Goal: Entertainment & Leisure: Consume media (video, audio)

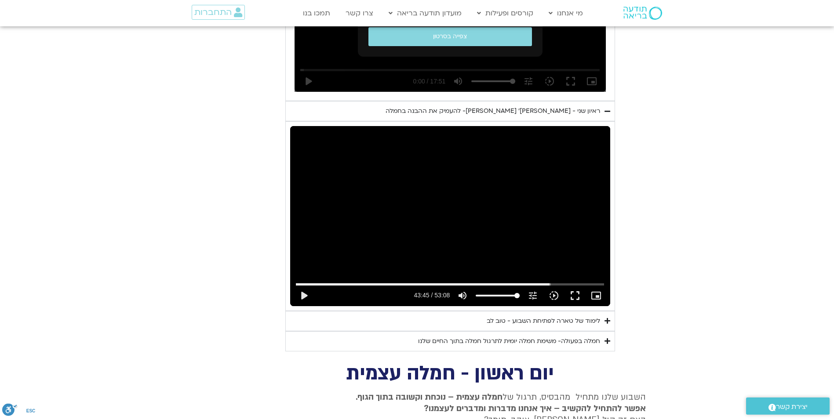
scroll to position [633, 0]
type input "2817.733333"
type input "2322.55646384539"
type input "2817.733333"
type input "1938.71538563163"
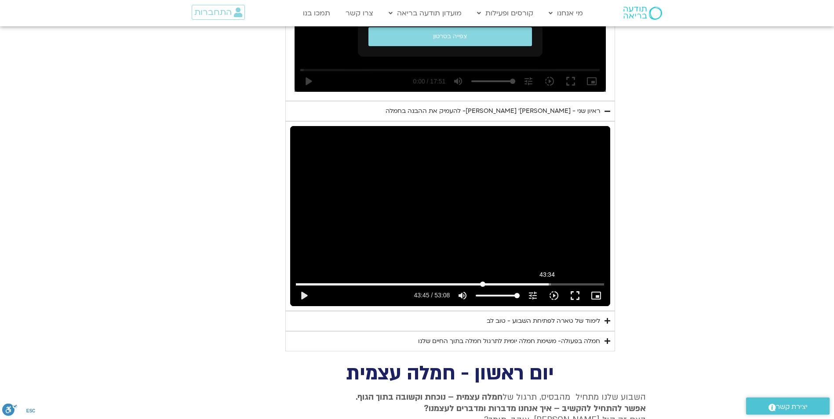
type input "2817.733333"
type input "1467.00707264604"
type input "2817.733333"
type input "833.438064028148"
type input "2817.733333"
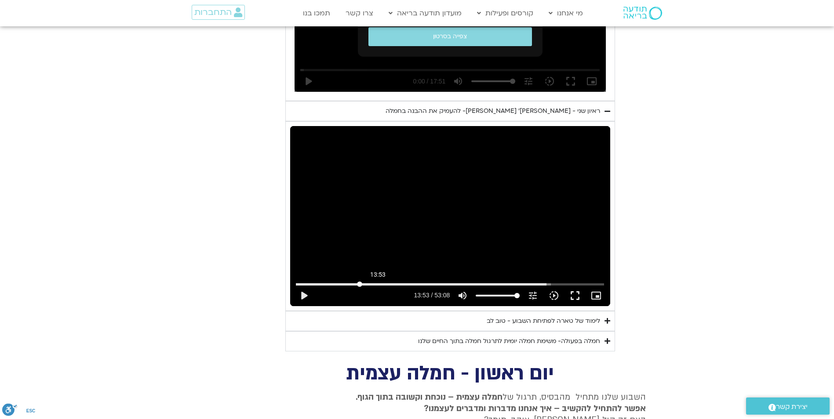
type input "579.085542320234"
type input "2817.733333"
type input "338.606794523661"
type input "2817.733333"
type input "70.3804989044058"
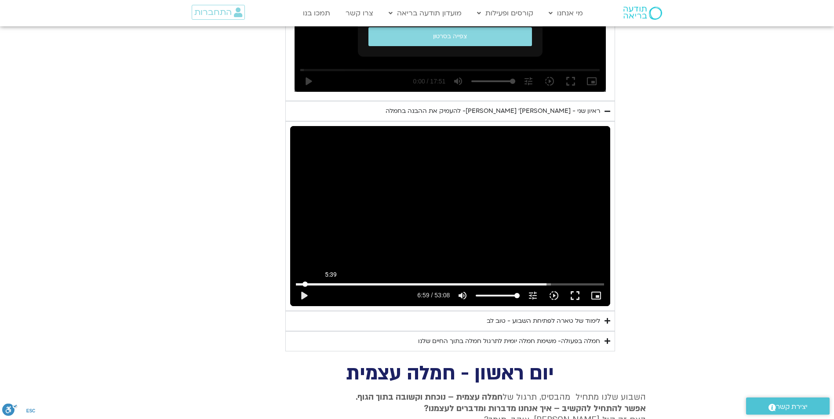
type input "2817.733333"
type input "0"
type input "2817.733333"
drag, startPoint x: 547, startPoint y: 272, endPoint x: 291, endPoint y: 266, distance: 255.5
type input "0"
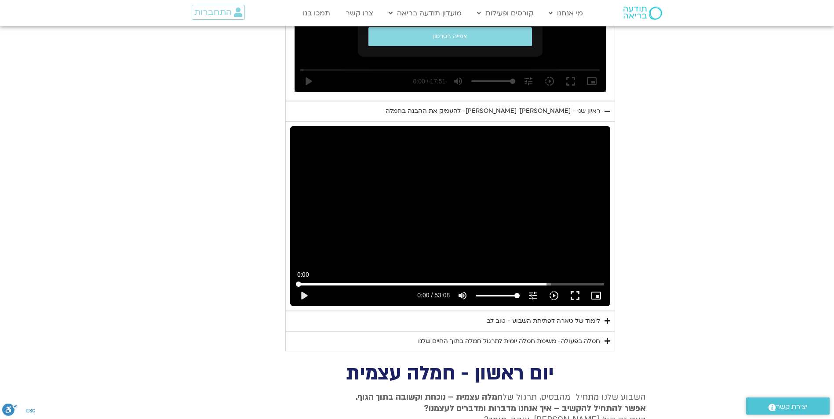
click at [296, 282] on input "Seek" at bounding box center [450, 284] width 308 height 5
click at [301, 285] on button "play_arrow" at bounding box center [303, 295] width 21 height 21
type input "2817.733333"
type input "0.012698"
type input "2817.733333"
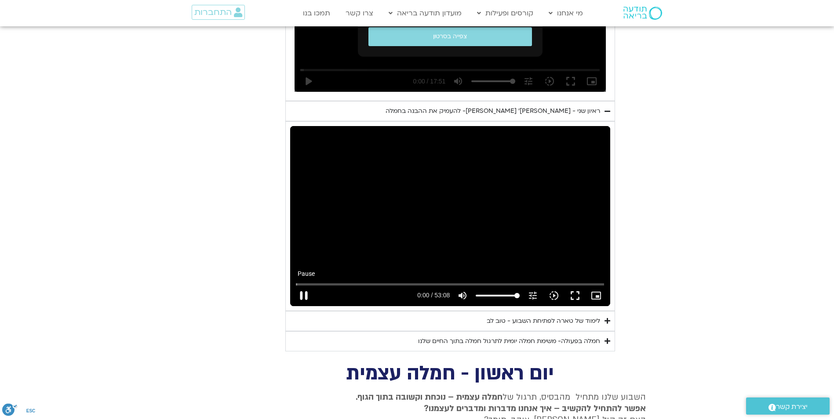
type input "0.148342"
type input "2817.733333"
type input "0.279079"
type input "2817.733333"
type input "0.413068"
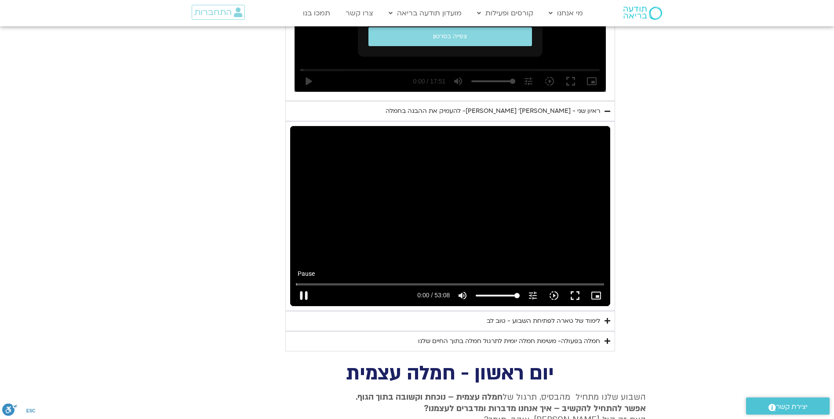
type input "2817.733333"
type input "0.546762"
type input "2817.733333"
type input "0.679448"
type input "2817.733333"
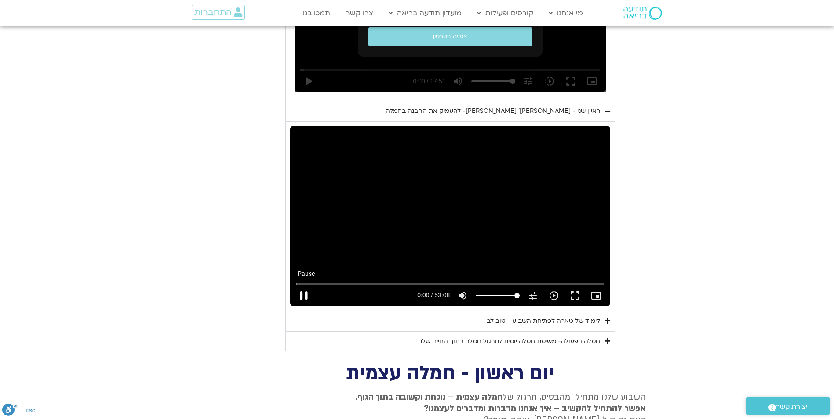
type input "0.819508"
type input "2817.733333"
type input "0.947873"
type input "2817.733333"
type input "1.082377"
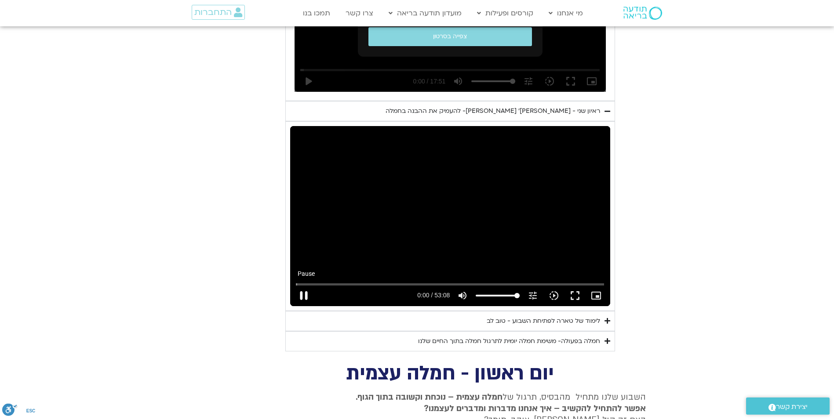
type input "2817.733333"
type input "1.213685"
type input "2817.733333"
type input "1.347305"
type input "2817.733333"
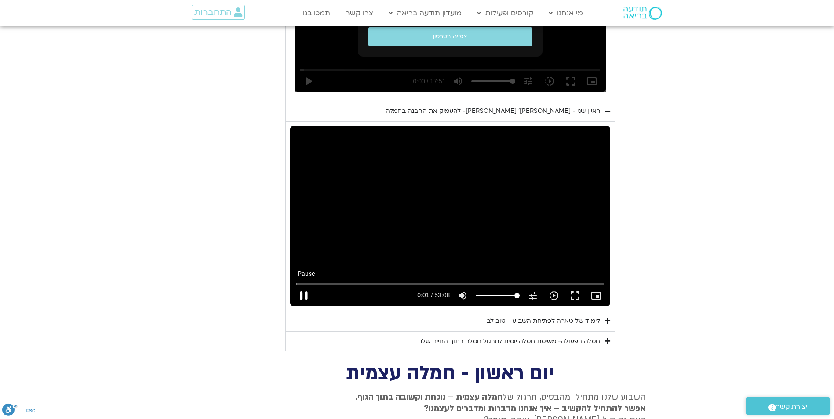
type input "1.48025"
type input "2817.733333"
type input "1.616762"
type input "2817.733333"
type input "1.814331"
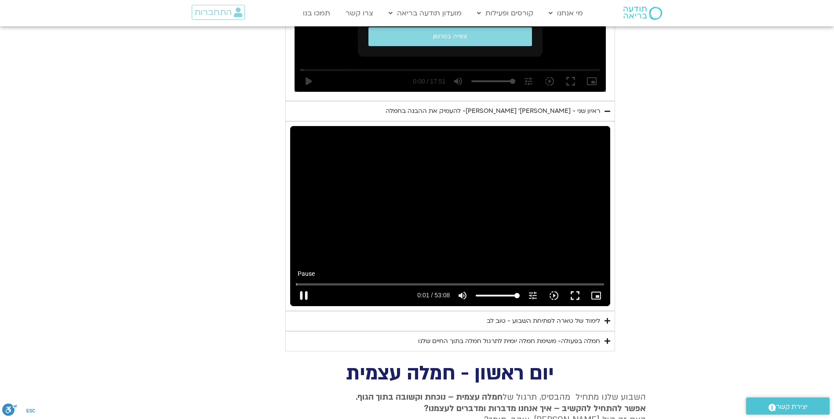
type input "2817.733333"
type input "1.883621"
type input "2817.733333"
type input "2.012969"
type input "2817.733333"
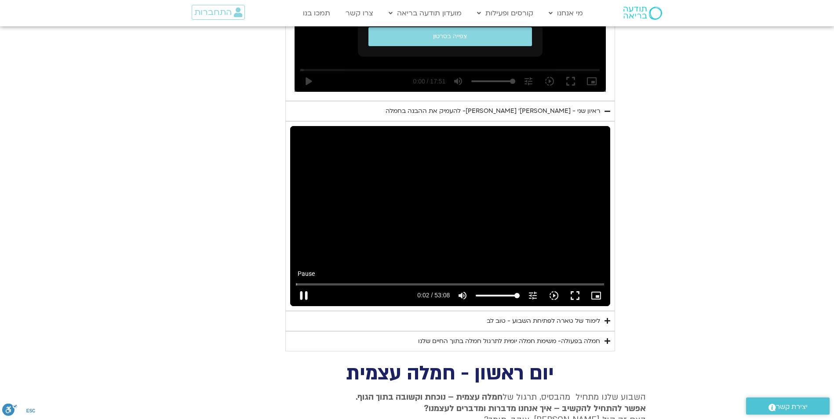
click at [302, 285] on button "pause" at bounding box center [303, 295] width 21 height 21
type input "2.223463"
click at [598, 291] on icon "picture_in_picture_alt" at bounding box center [596, 296] width 11 height 11
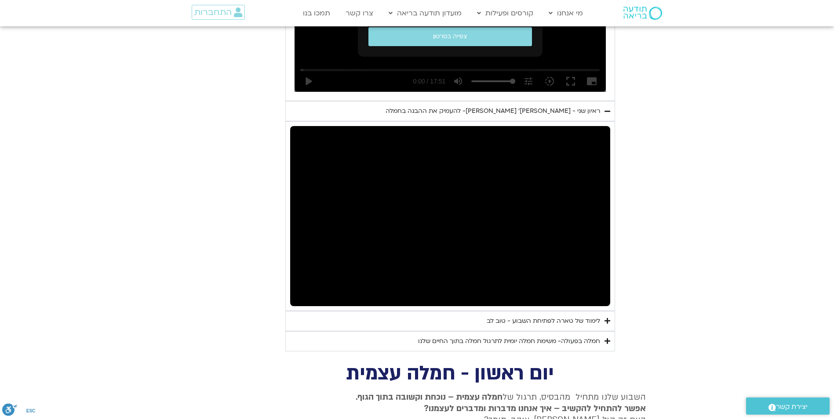
click at [707, 184] on section "יום שני - סליחה וטוב לב "סליחה אינה שכחה או התעלמות מהתנהגות פוגעת. במקום זאת, …" at bounding box center [417, 46] width 834 height 612
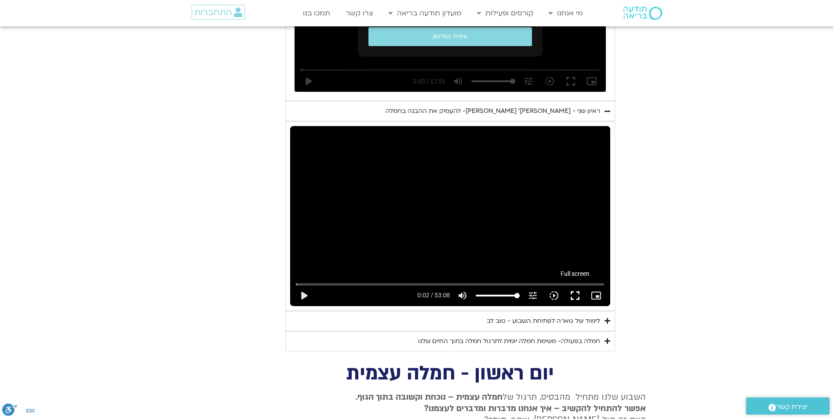
click at [575, 285] on button "fullscreen" at bounding box center [575, 295] width 21 height 21
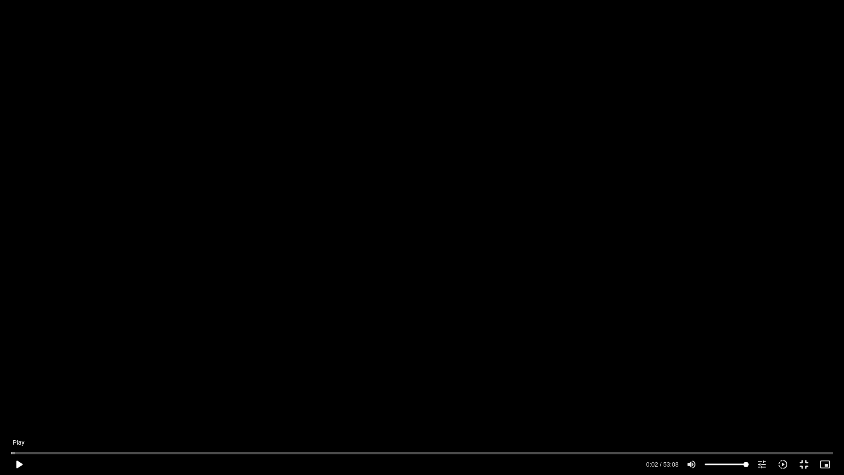
type input "2817.733333"
click at [12, 419] on button "play_arrow" at bounding box center [18, 464] width 21 height 21
type input "2.22347"
type input "2817.733333"
type input "2.275686"
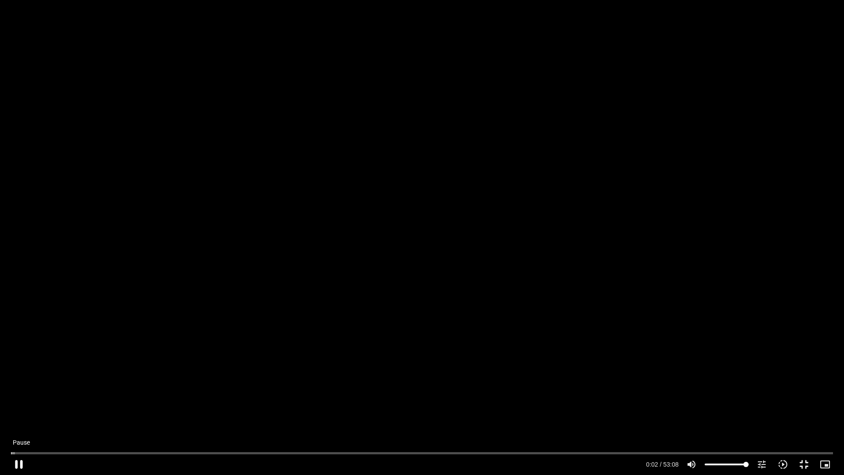
type input "2817.733333"
type input "2.41343"
type input "2817.733333"
type input "2.539774"
type input "2817.733333"
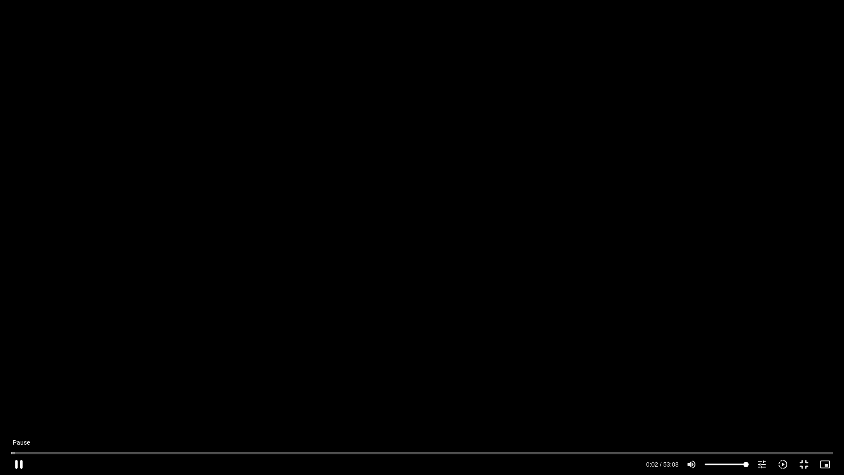
type input "2.672959"
type input "2817.733333"
type input "2.803474"
type input "2817.733333"
type input "2.931281"
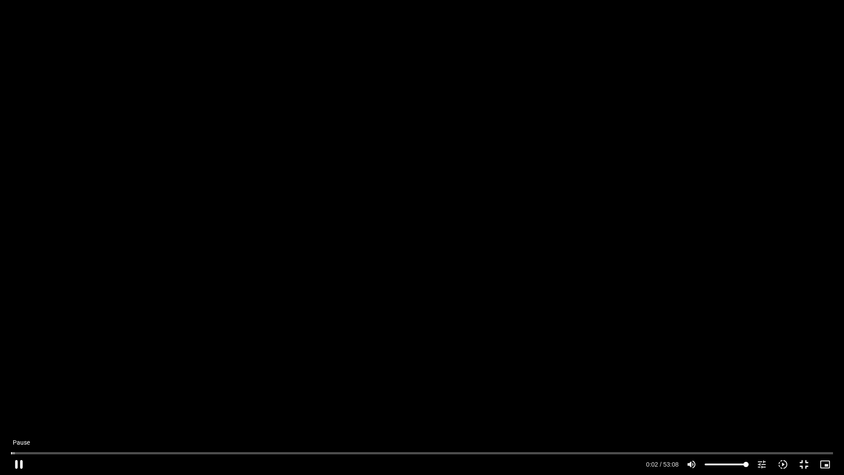
type input "2817.733333"
type input "3.176633"
type input "2817.733333"
type input "3.306807"
type input "2817.733333"
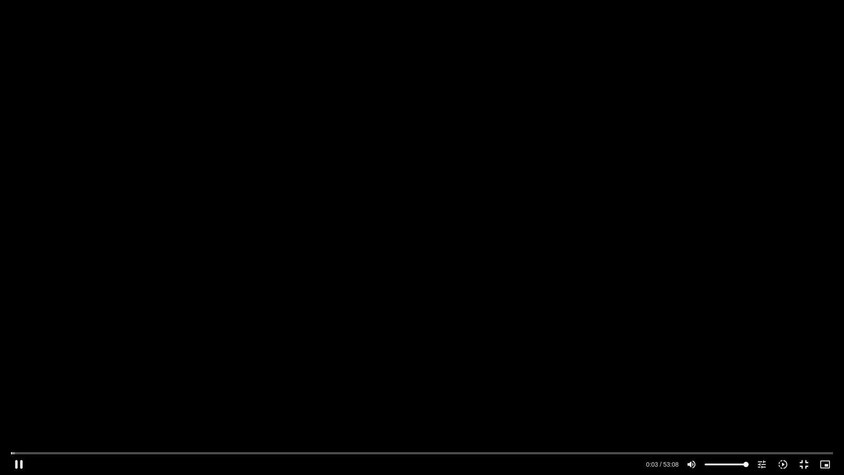
type input "3.376216"
type input "2817.733333"
type input "3.460731"
type input "2817.733333"
type input "3.597147"
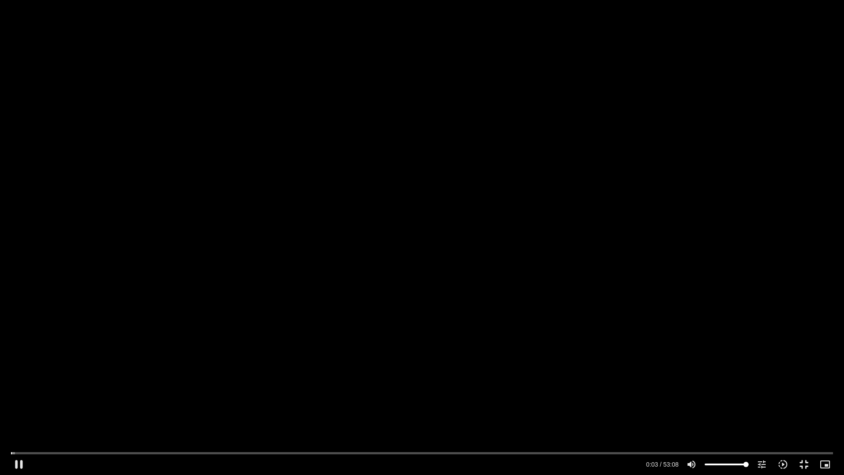
type input "2817.733333"
type input "3.731322"
type input "2817.733333"
type input "3.857623"
type input "2817.733333"
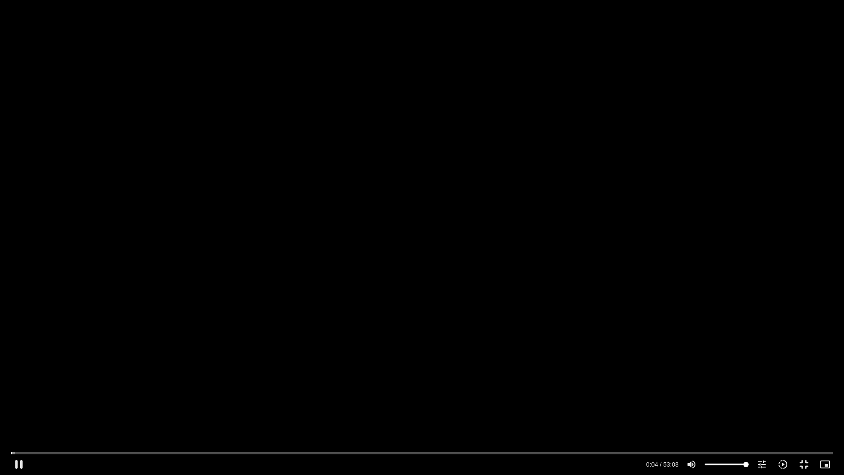
type input "4.110936"
type input "2817.733333"
type input "4.243561"
type input "2817.733333"
type input "4.343588"
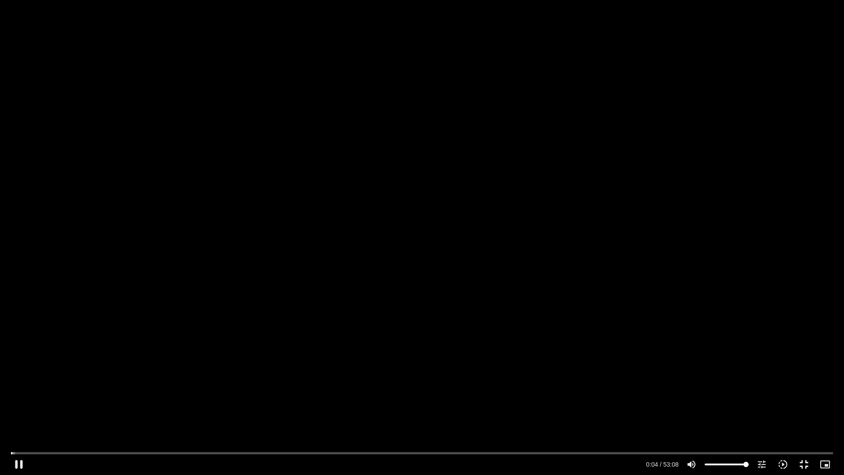
type input "2817.733333"
type input "4.393236"
type input "2817.733333"
type input "4.653423"
type input "2817.733333"
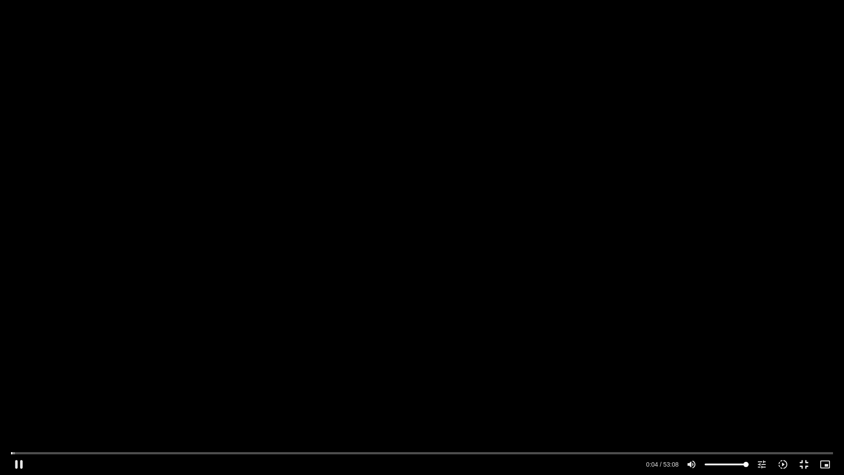
type input "4.790574"
type input "2817.733333"
type input "4.929422"
type input "2817.733333"
type input "5.060645"
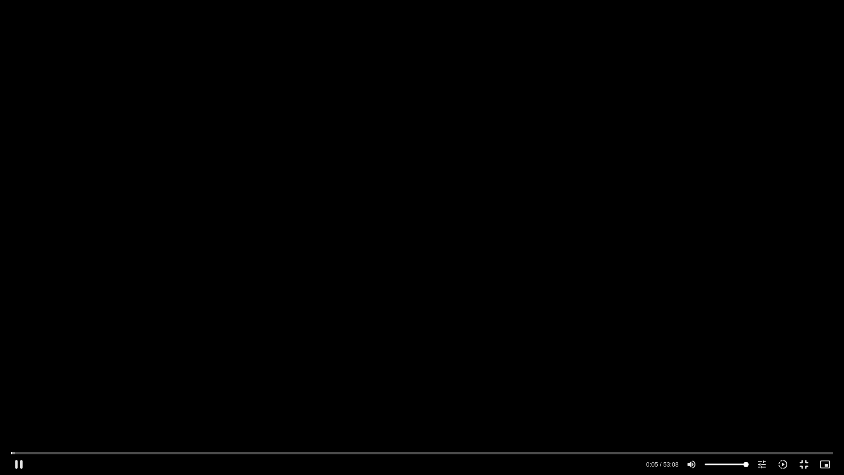
type input "2817.733333"
type input "5.193405"
type input "2817.733333"
type input "5.325838"
type input "2817.733333"
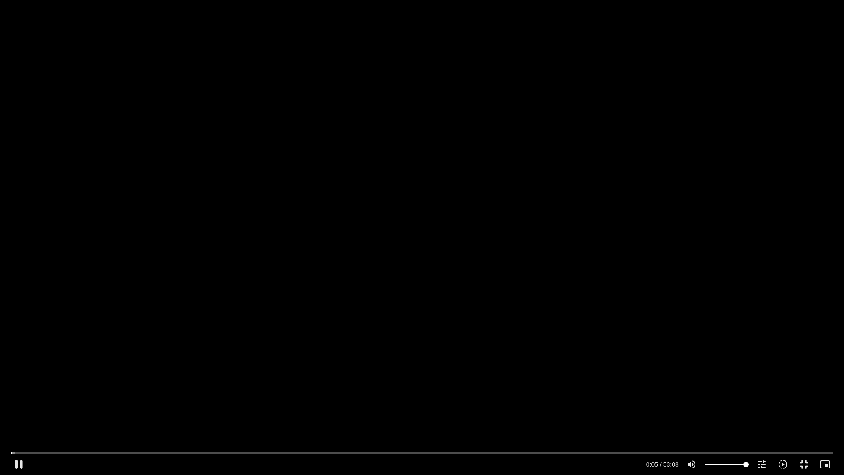
type input "5.458691"
type input "2817.733333"
type input "5.59489"
type input "2817.733333"
type input "5.729789"
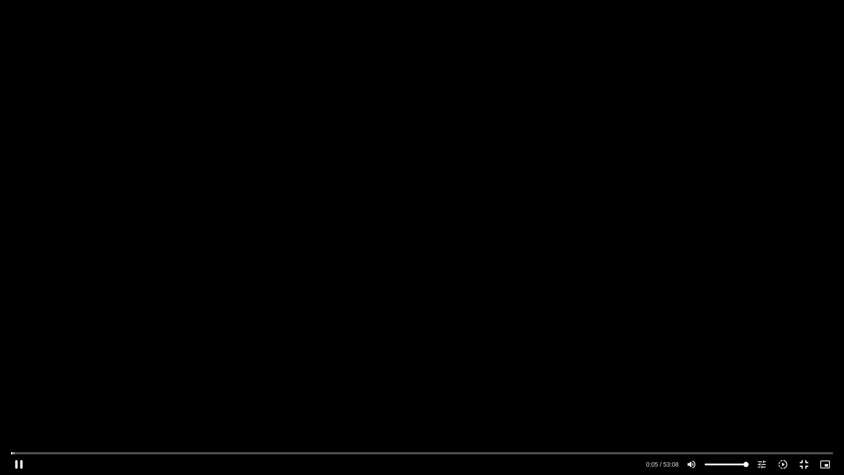
type input "2817.733333"
type input "5.86048"
type input "2817.733333"
type input "5.995216"
type input "2817.733333"
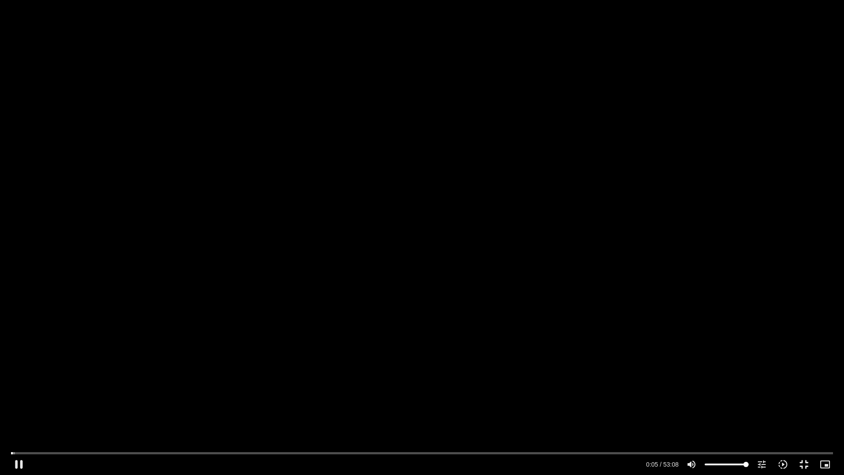
type input "6.12636"
type input "2817.733333"
type input "6.257821"
type input "2817.733333"
type input "6.394349"
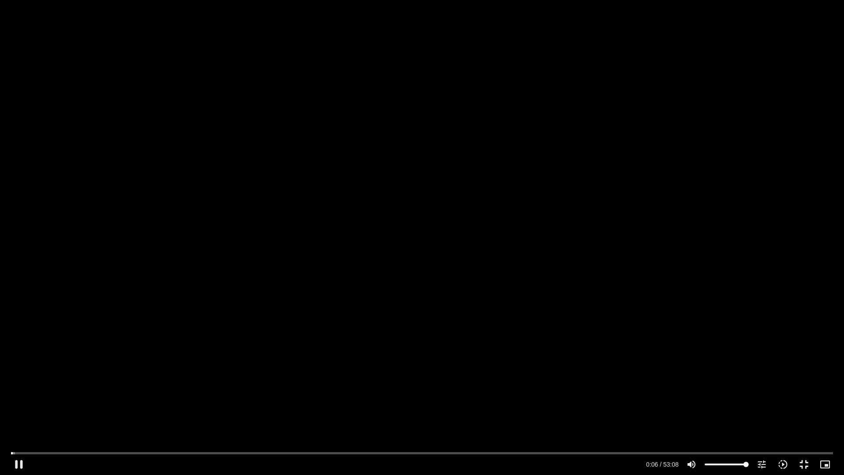
type input "2817.733333"
type input "6.528356"
type input "2817.733333"
type input "6.662911"
type input "2817.733333"
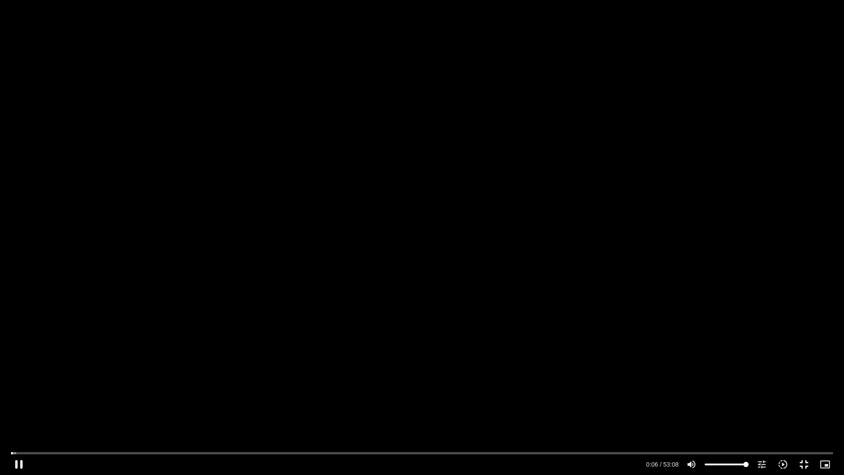
type input "6.796104"
type input "2817.733333"
type input "6.926732"
type input "2817.733333"
type input "7.052975"
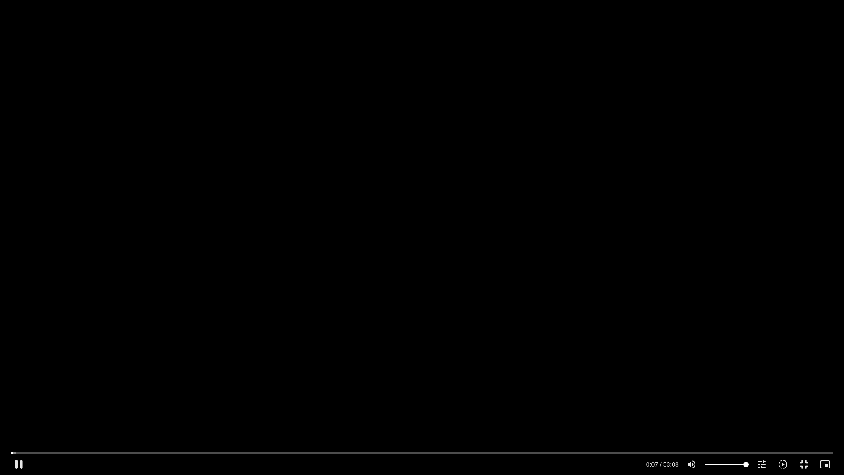
type input "2817.733333"
type input "7.193699"
type input "2817.733333"
type input "7.332012"
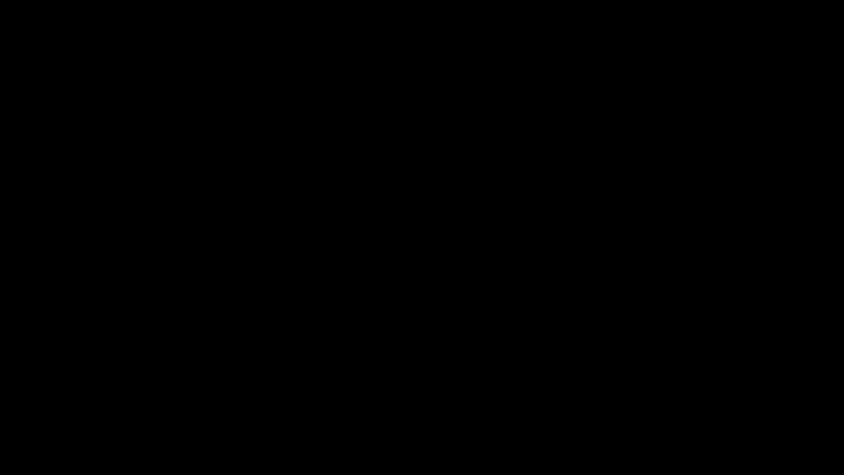
type input "2817.733333"
